Goal: Transaction & Acquisition: Purchase product/service

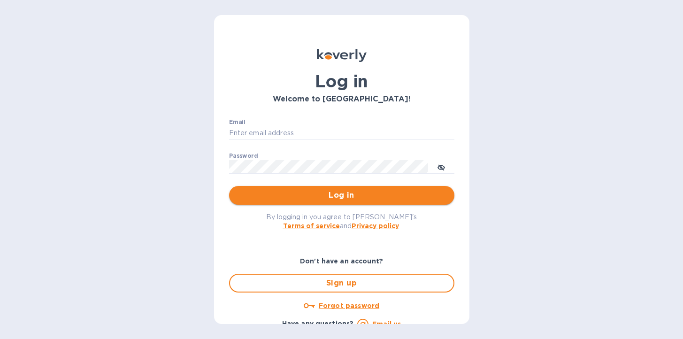
type input "[EMAIL_ADDRESS][DOMAIN_NAME]"
click at [341, 196] on span "Log in" at bounding box center [342, 195] width 210 height 11
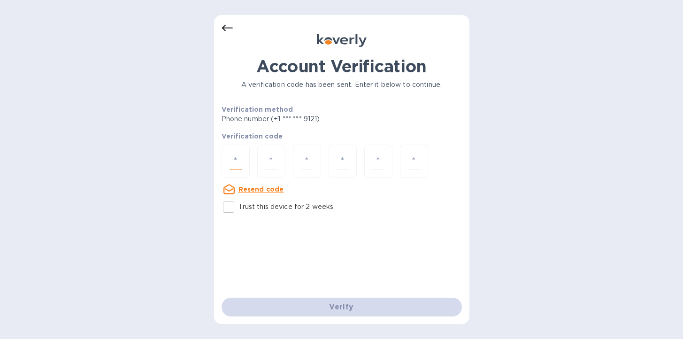
click at [232, 160] on input "number" at bounding box center [235, 161] width 12 height 17
type input "9"
type input "0"
type input "7"
type input "9"
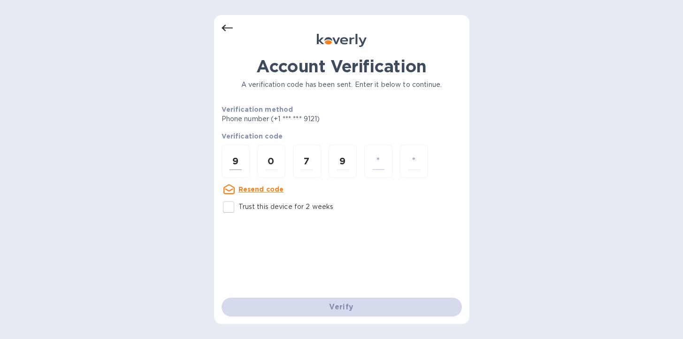
type input "3"
type input "7"
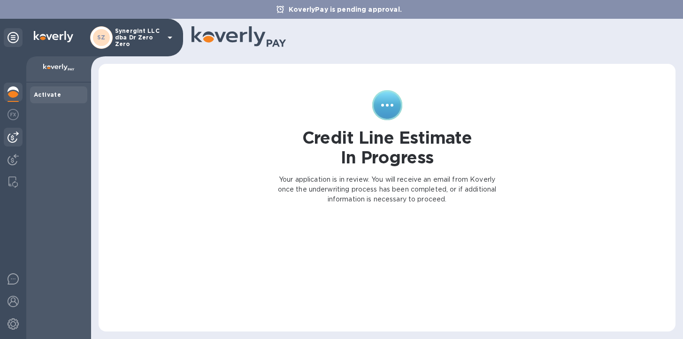
click at [12, 134] on img at bounding box center [13, 136] width 11 height 11
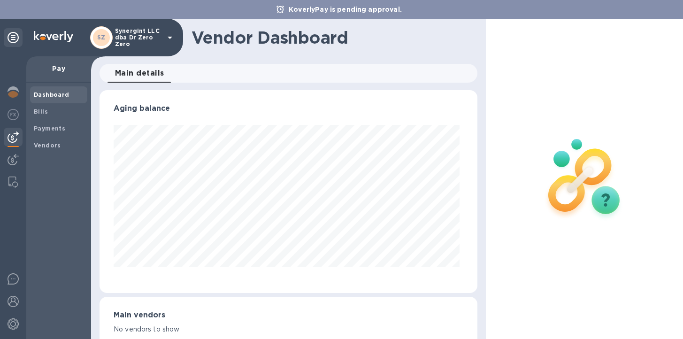
scroll to position [203, 374]
click at [49, 111] on span "Bills" at bounding box center [59, 111] width 50 height 9
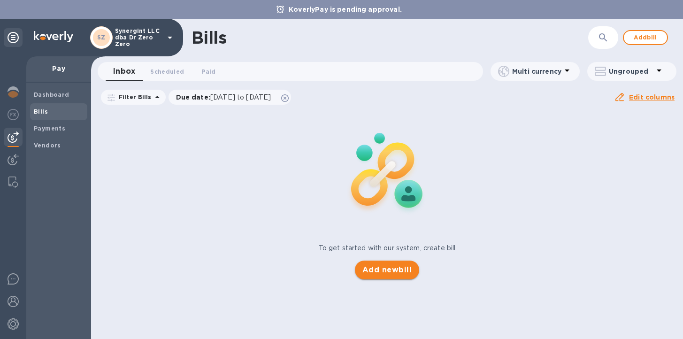
click at [386, 271] on span "Add new bill" at bounding box center [386, 269] width 49 height 11
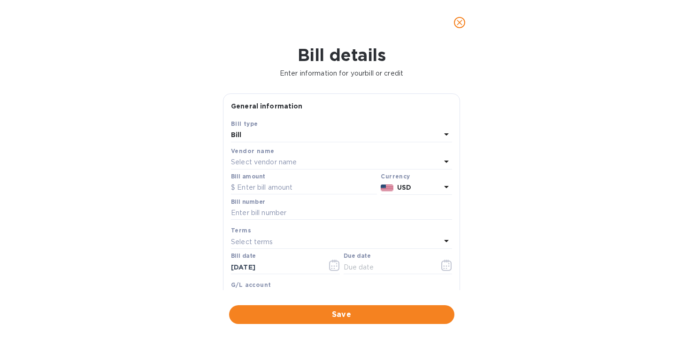
click at [252, 159] on p "Select vendor name" at bounding box center [264, 162] width 66 height 10
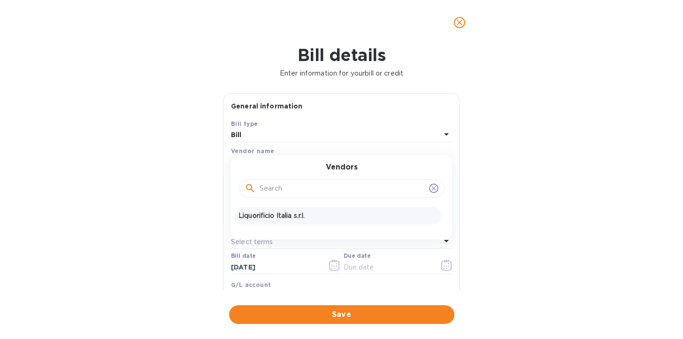
click at [259, 216] on p "Liquorificio Italia s.r.l." at bounding box center [337, 216] width 198 height 10
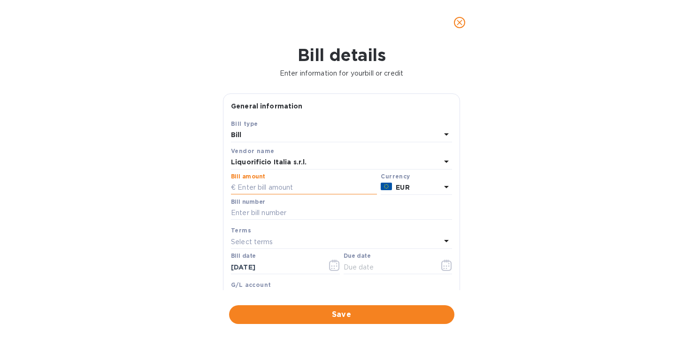
click at [273, 185] on input "text" at bounding box center [304, 188] width 146 height 14
paste input "6.30931"
type input "6.30931"
click at [269, 213] on input "text" at bounding box center [341, 213] width 221 height 14
type input "1061"
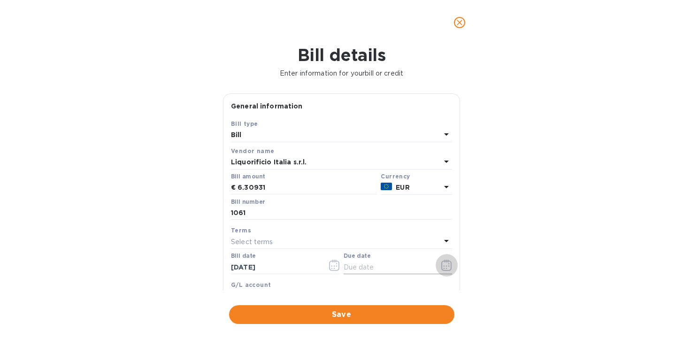
click at [442, 266] on icon "button" at bounding box center [446, 265] width 11 height 11
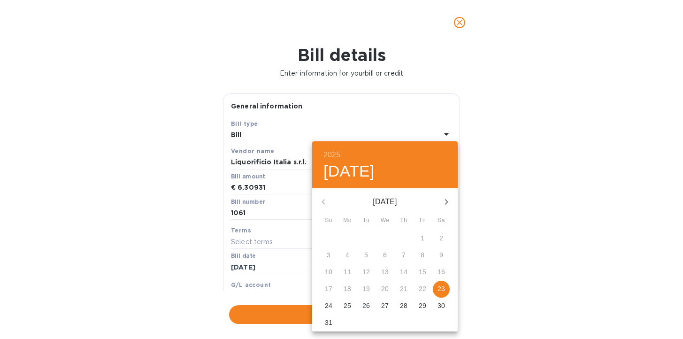
click at [423, 288] on div "22" at bounding box center [422, 289] width 19 height 17
click at [440, 295] on button "23" at bounding box center [441, 289] width 17 height 17
type input "08/23/2025"
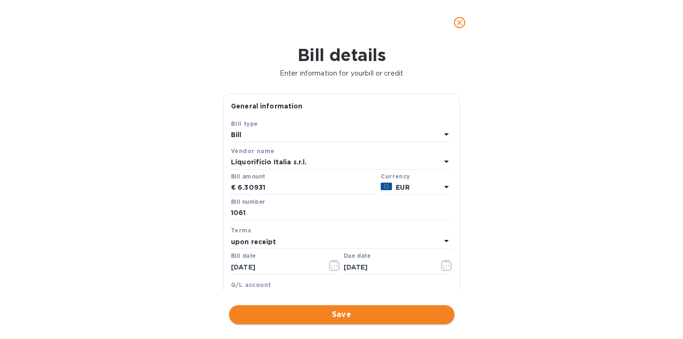
click at [351, 311] on span "Save" at bounding box center [342, 314] width 210 height 11
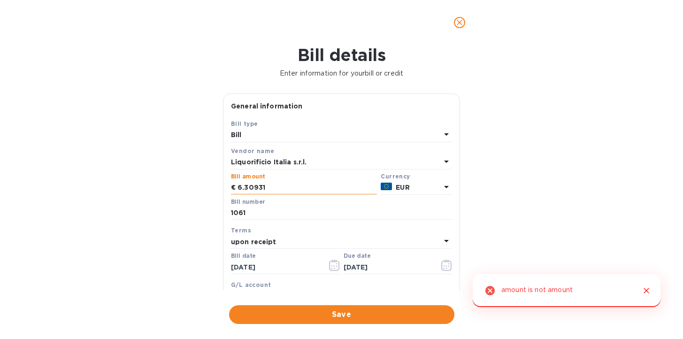
click at [296, 186] on input "6.30931" at bounding box center [306, 188] width 139 height 14
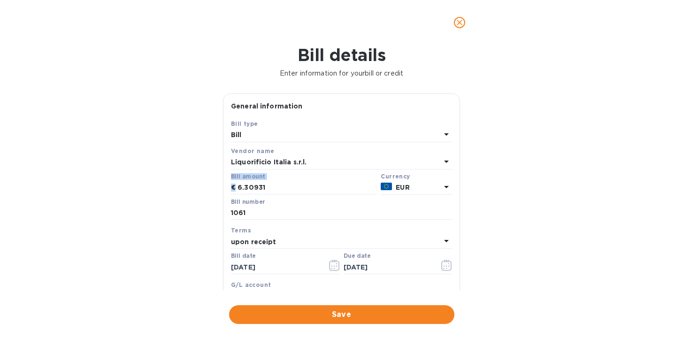
drag, startPoint x: 237, startPoint y: 189, endPoint x: 228, endPoint y: 184, distance: 10.3
click at [228, 184] on div "Save Bill type Bill Vendor name Liquorificio Italia s.r.l. Bill amount € 6.3093…" at bounding box center [341, 228] width 236 height 219
drag, startPoint x: 270, startPoint y: 189, endPoint x: 227, endPoint y: 187, distance: 43.2
click at [227, 187] on div "Save Bill type Bill Vendor name Liquorificio Italia s.r.l. Bill amount € 6.3093…" at bounding box center [341, 228] width 236 height 219
type input "6,309.31"
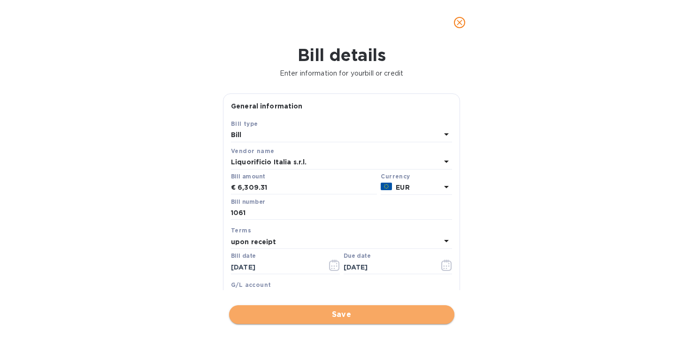
click at [316, 316] on span "Save" at bounding box center [342, 314] width 210 height 11
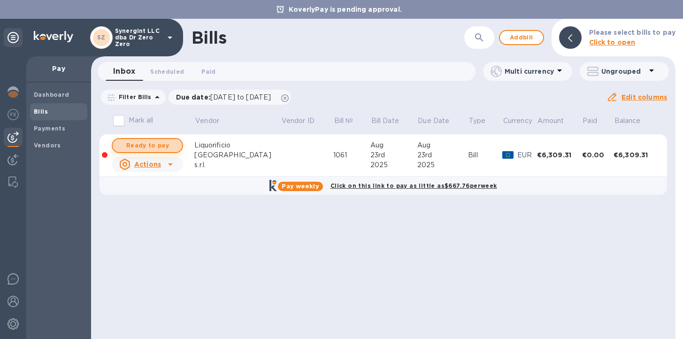
click at [154, 141] on span "Ready to pay" at bounding box center [147, 145] width 54 height 11
checkbox input "true"
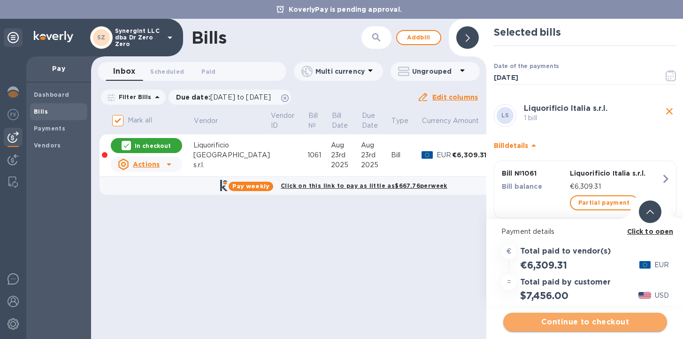
click at [559, 320] on span "Continue to checkout" at bounding box center [585, 321] width 149 height 11
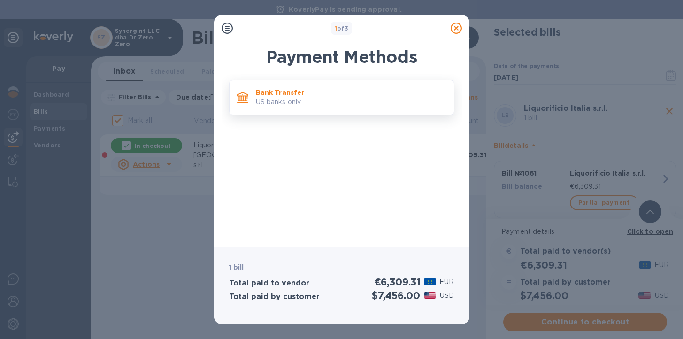
click at [301, 97] on p "US banks only." at bounding box center [351, 102] width 191 height 10
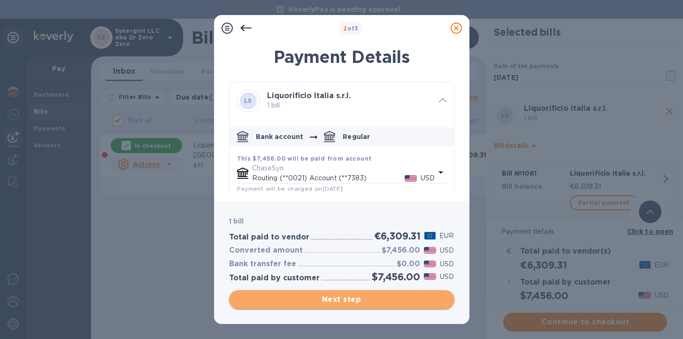
click at [327, 298] on span "Next step" at bounding box center [342, 299] width 210 height 11
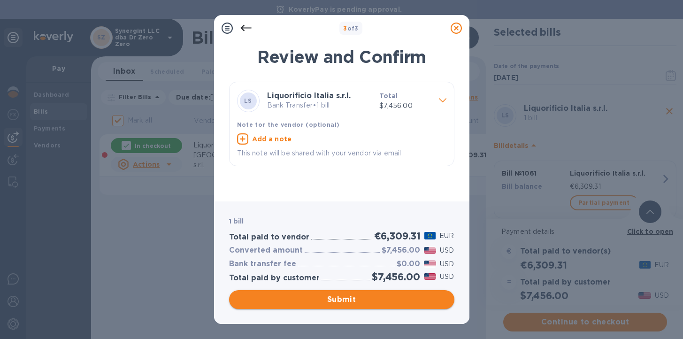
click at [343, 299] on span "Submit" at bounding box center [342, 299] width 210 height 11
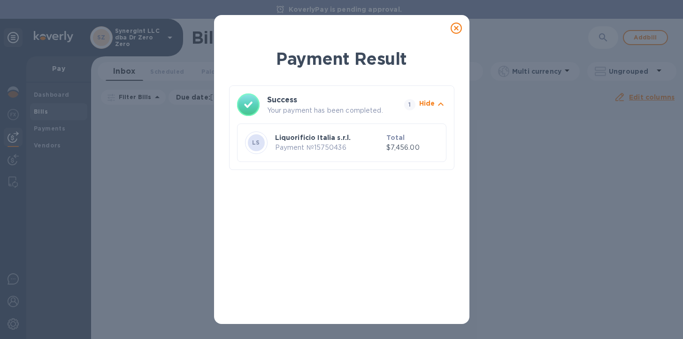
click at [519, 157] on div "Payment Result Success Your payment has been completed. 1 Hide LS Liquorificio …" at bounding box center [341, 169] width 683 height 339
click at [454, 29] on icon at bounding box center [455, 28] width 11 height 11
